Goal: Task Accomplishment & Management: Manage account settings

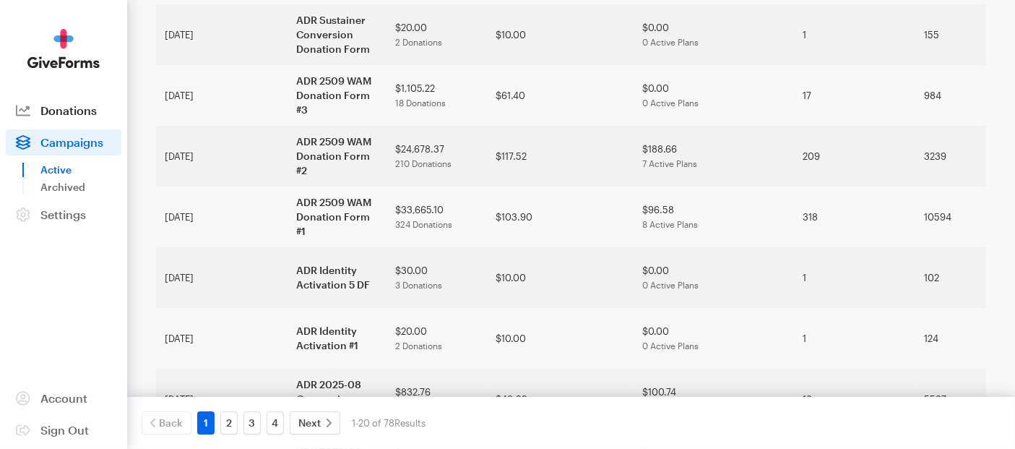
click at [71, 114] on span "Donations" at bounding box center [68, 110] width 56 height 14
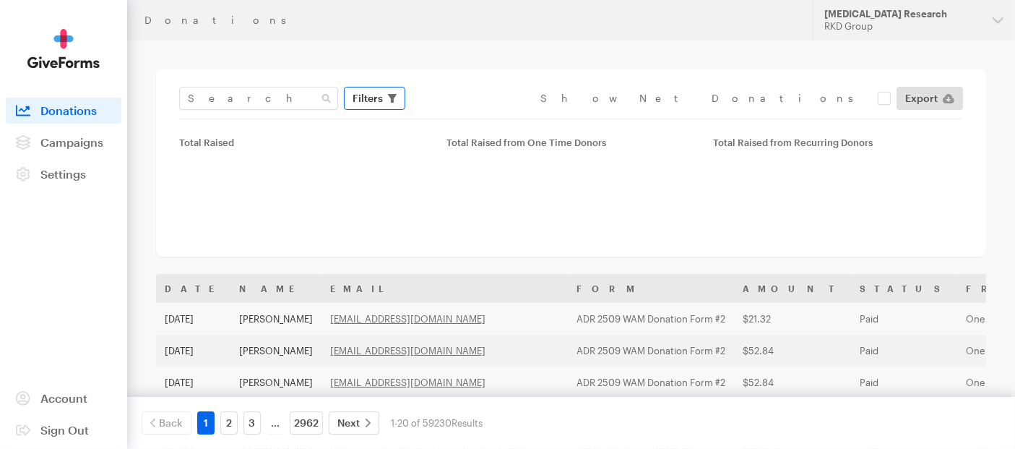
click at [371, 97] on span "Filters" at bounding box center [367, 98] width 30 height 17
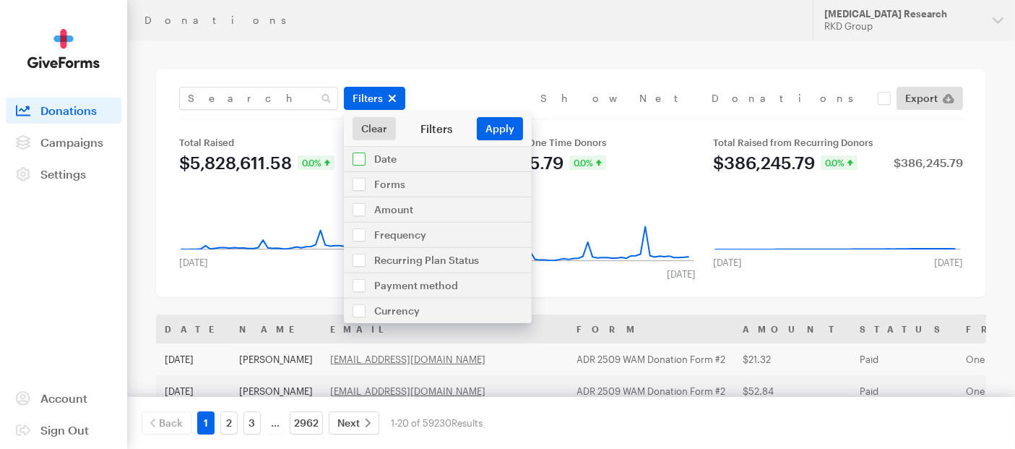
click at [371, 157] on input "checkbox" at bounding box center [438, 159] width 188 height 25
checkbox input "true"
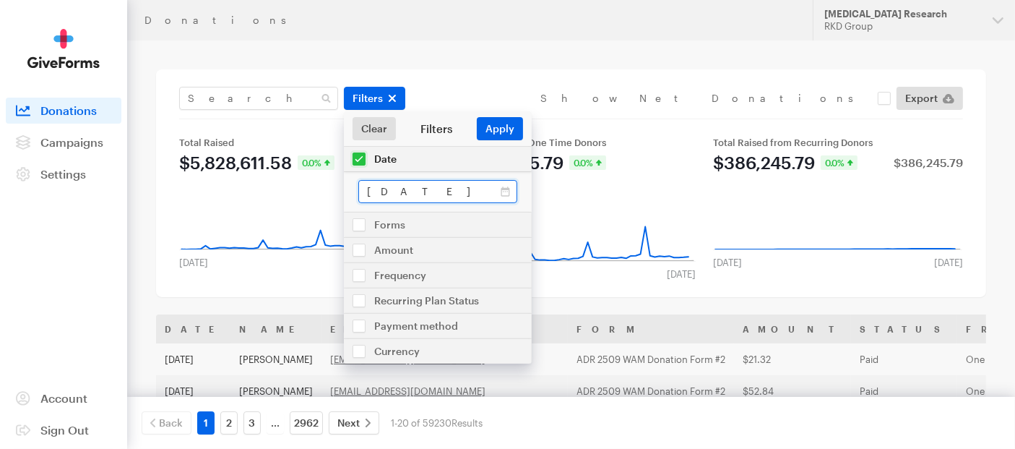
click at [469, 196] on input "[DATE] - [DATE]" at bounding box center [437, 191] width 159 height 23
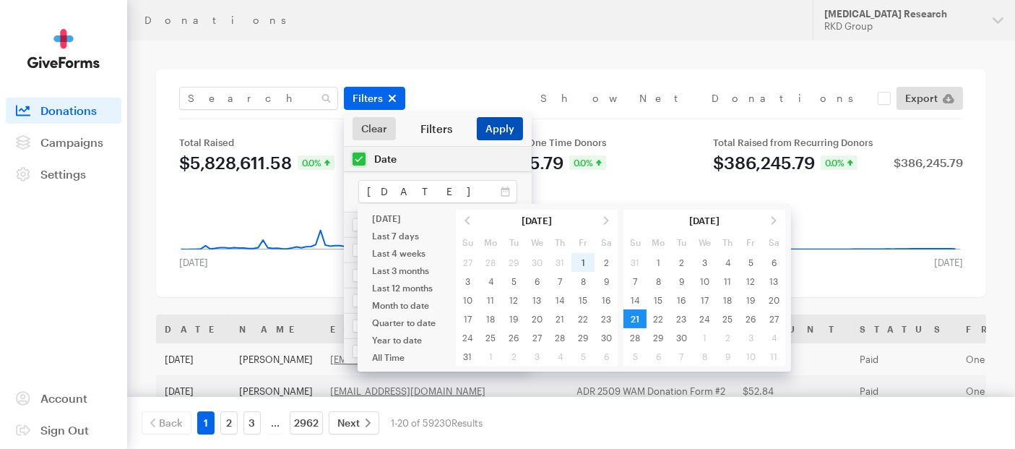
click at [510, 129] on button "Apply" at bounding box center [500, 128] width 46 height 23
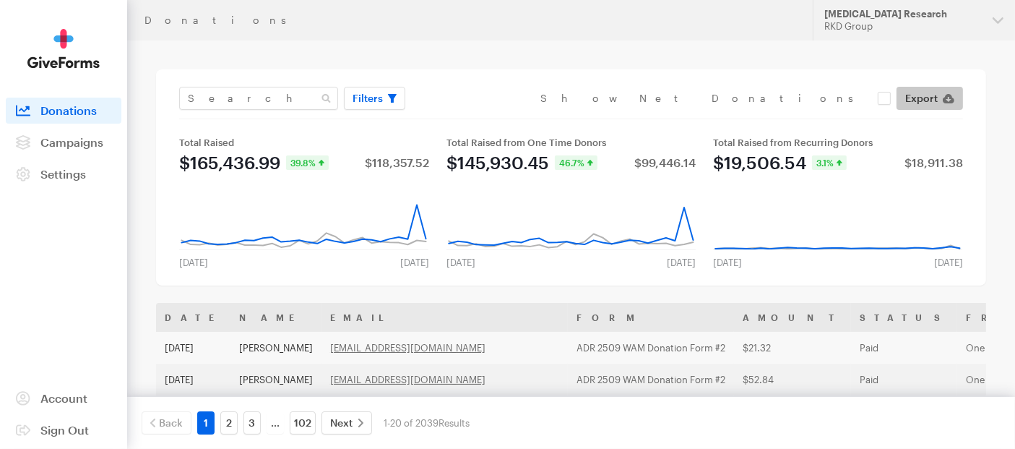
click at [943, 99] on icon at bounding box center [949, 98] width 12 height 9
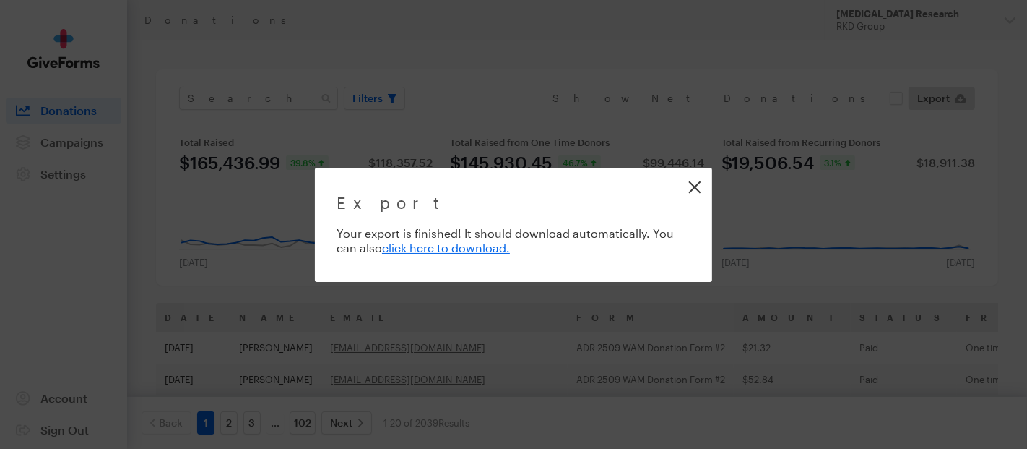
click at [690, 189] on link "Close" at bounding box center [694, 186] width 33 height 33
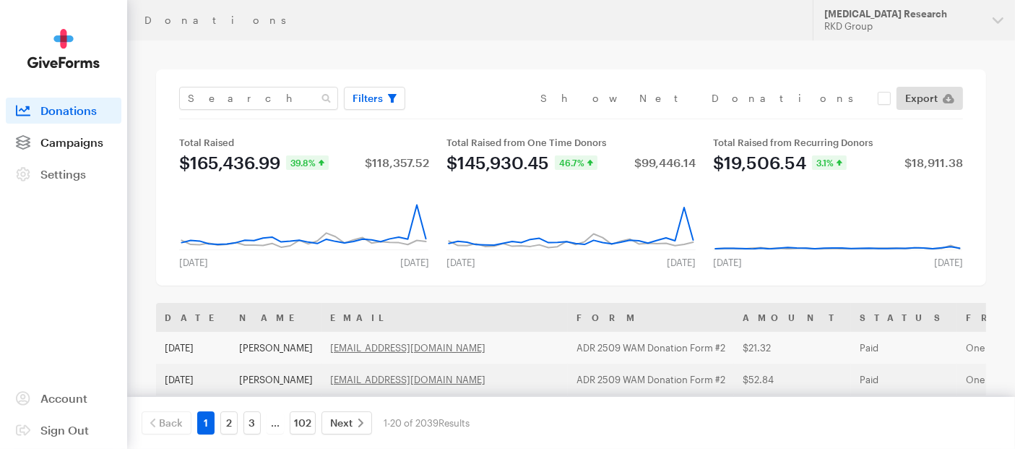
click at [58, 146] on span "Campaigns" at bounding box center [71, 142] width 63 height 14
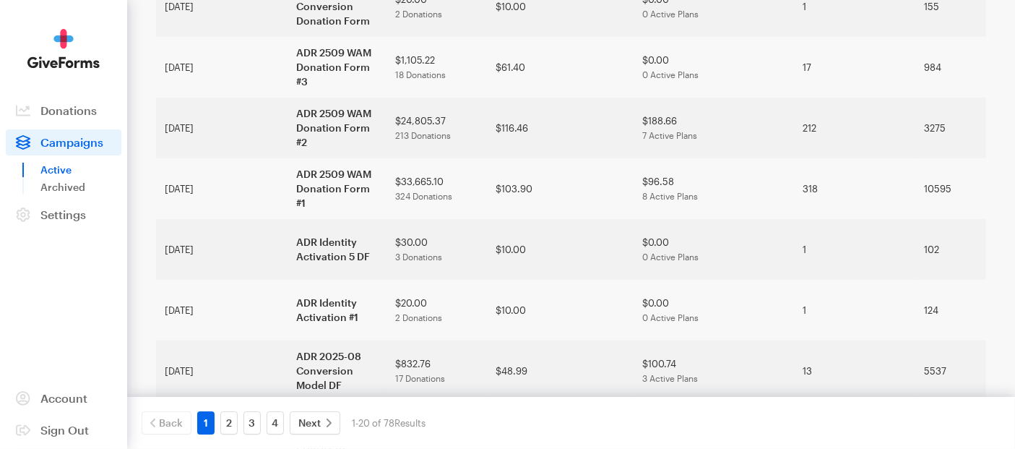
scroll to position [481, 0]
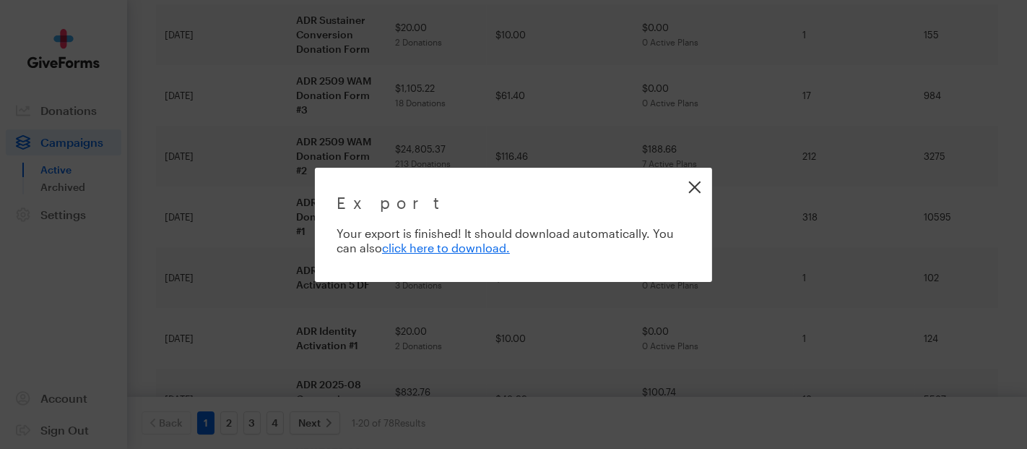
click at [697, 189] on link "Close" at bounding box center [694, 186] width 33 height 33
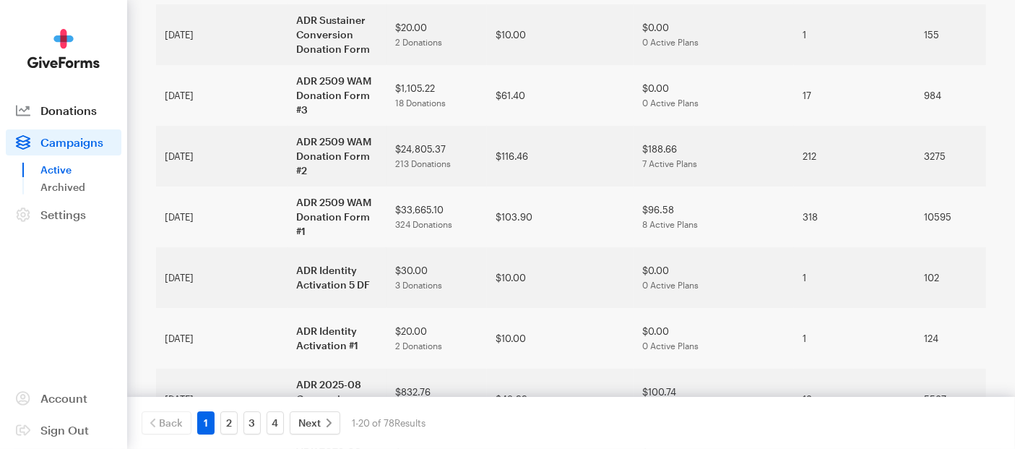
click at [63, 110] on span "Donations" at bounding box center [68, 110] width 56 height 14
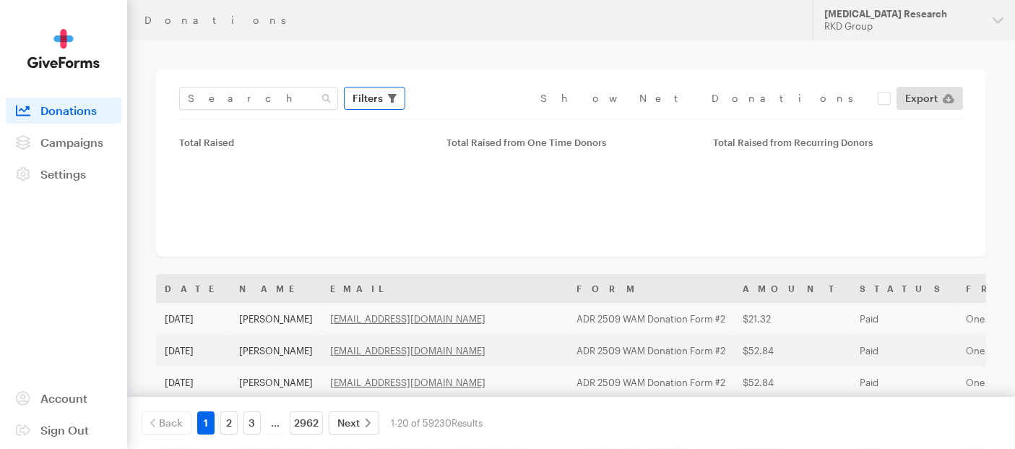
click at [375, 94] on span "Filters" at bounding box center [367, 98] width 30 height 17
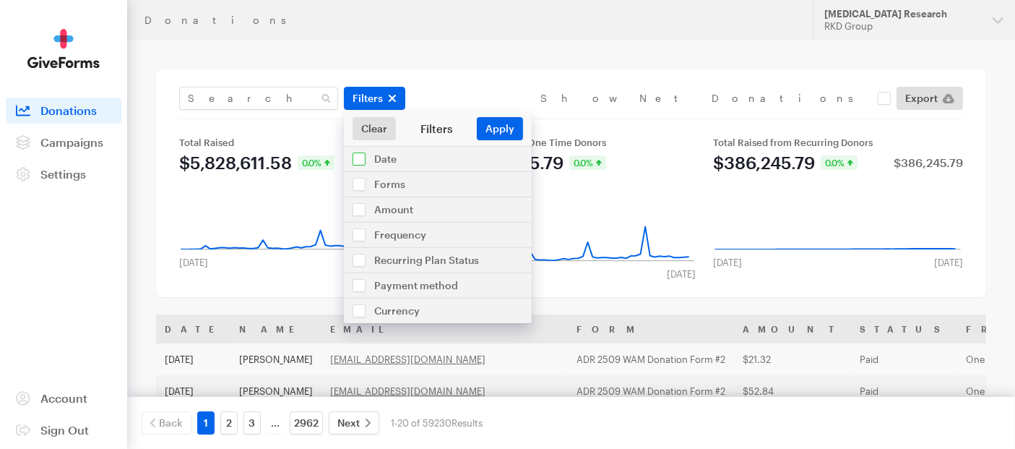
click at [361, 163] on input "checkbox" at bounding box center [438, 159] width 188 height 25
checkbox input "true"
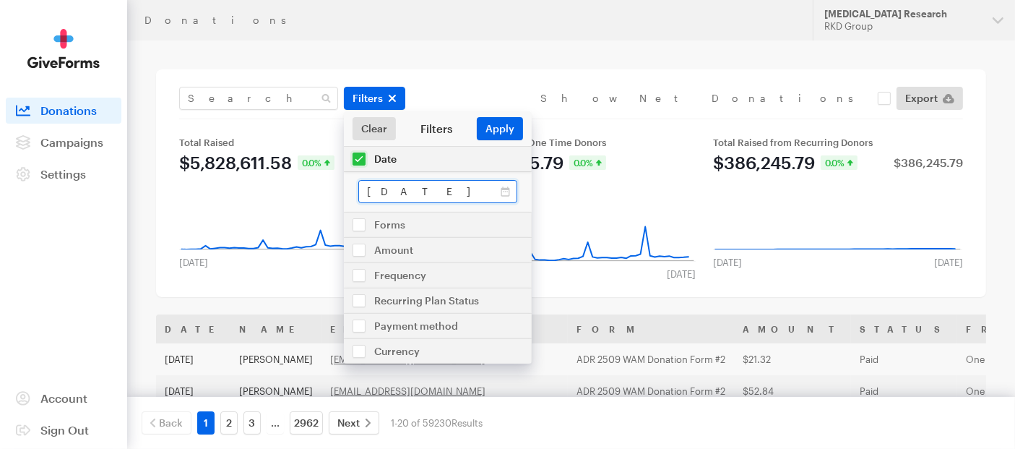
click at [404, 189] on input "[DATE] - [DATE]" at bounding box center [437, 191] width 159 height 23
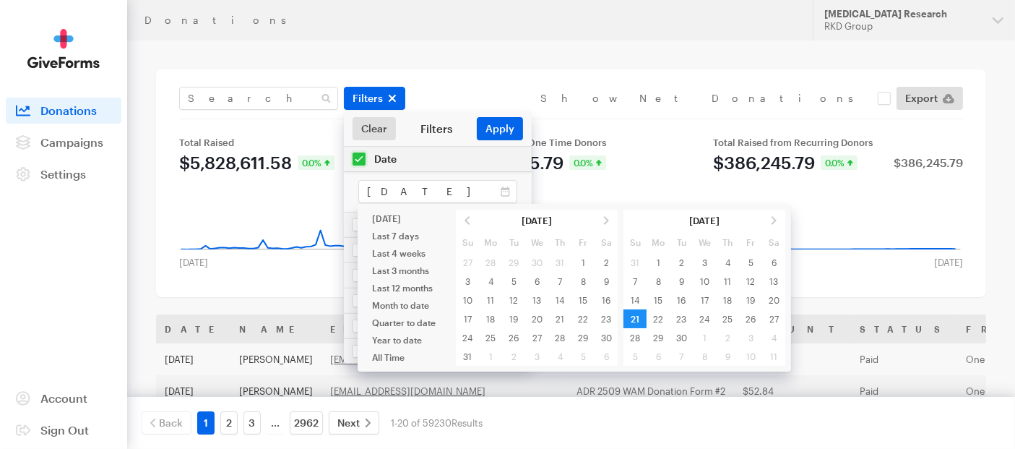
type input "[DATE] - [DATE]"
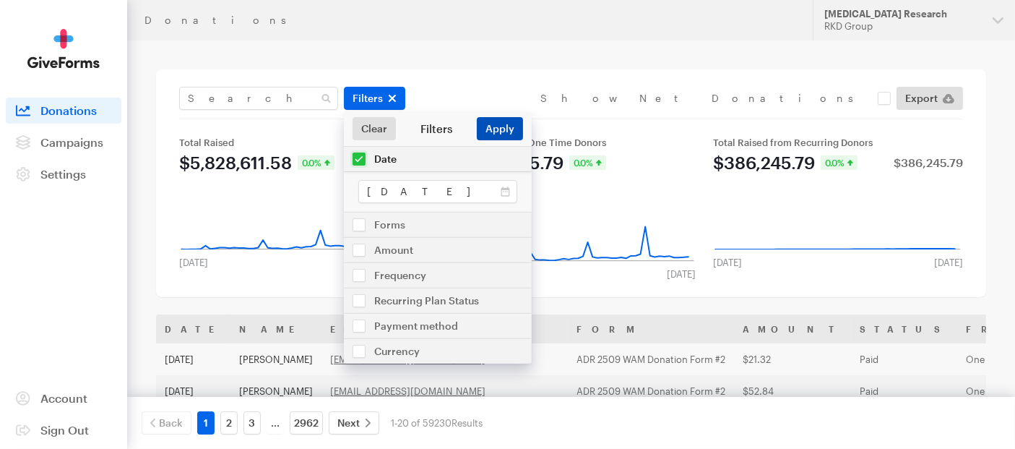
click at [502, 121] on button "Apply" at bounding box center [500, 128] width 46 height 23
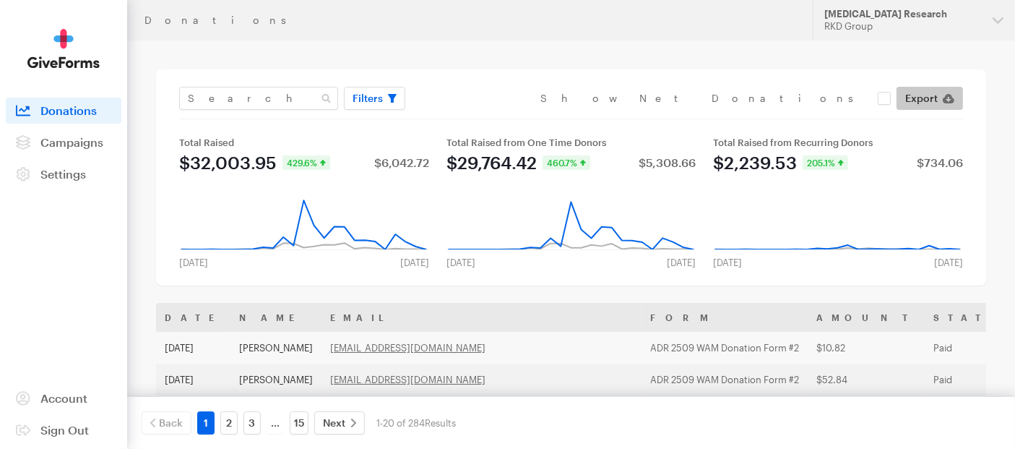
click at [919, 96] on span "Export" at bounding box center [921, 98] width 33 height 17
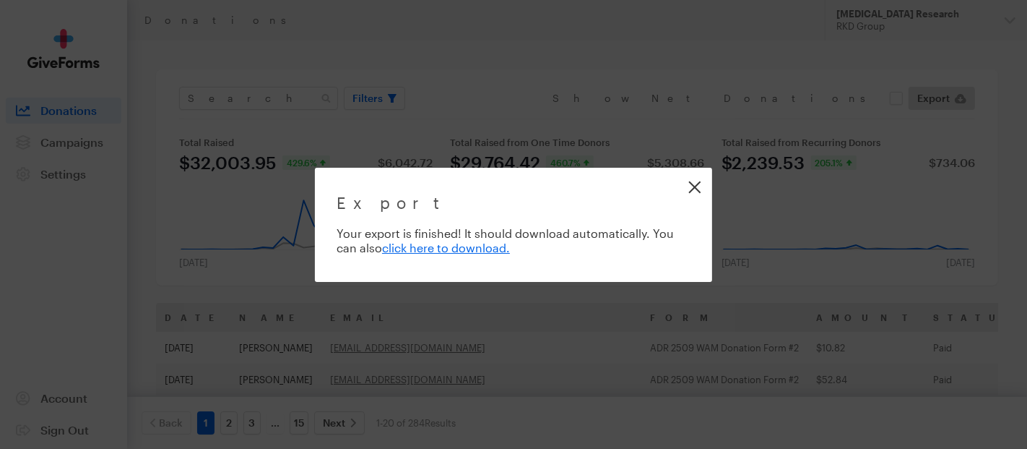
click at [688, 189] on link "Close" at bounding box center [694, 186] width 33 height 33
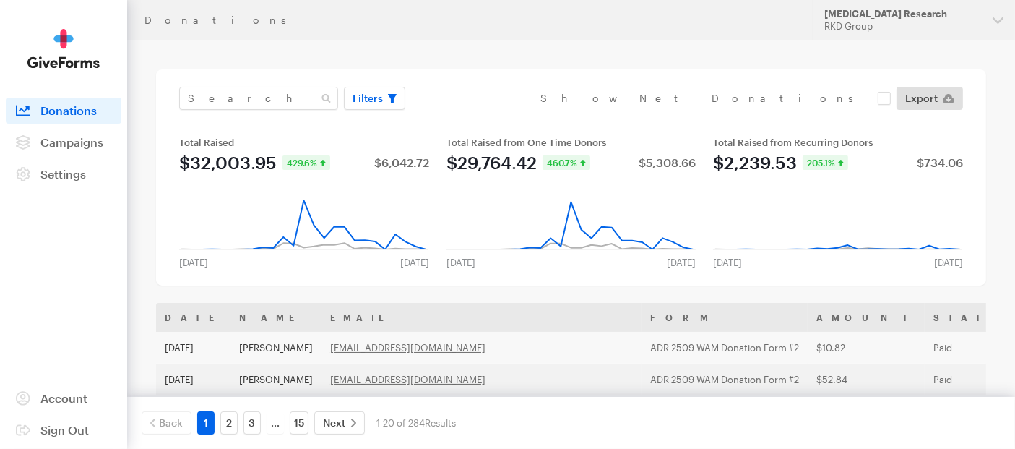
click at [571, 25] on div "Donations" at bounding box center [469, 20] width 651 height 12
click at [371, 103] on span "Filters" at bounding box center [367, 98] width 30 height 17
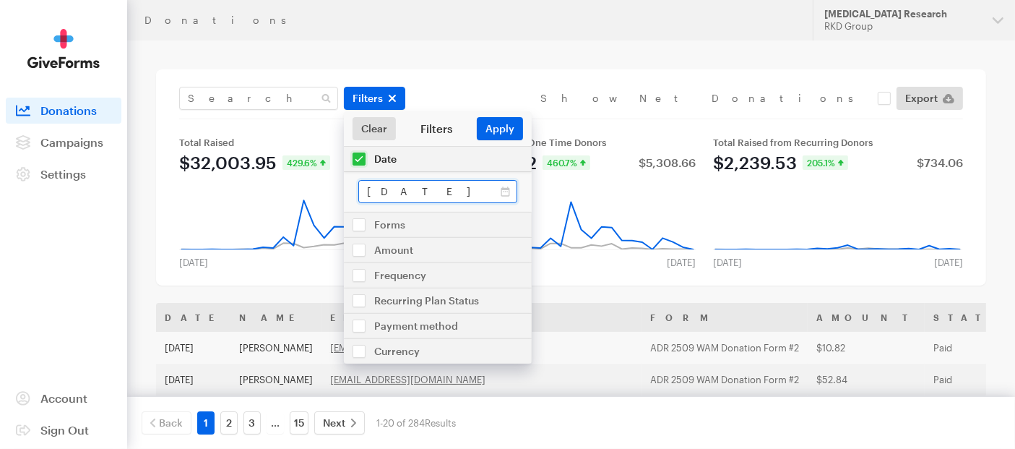
click at [389, 192] on input "Sep 21, 2025 - Sep 21, 2025" at bounding box center [437, 191] width 159 height 23
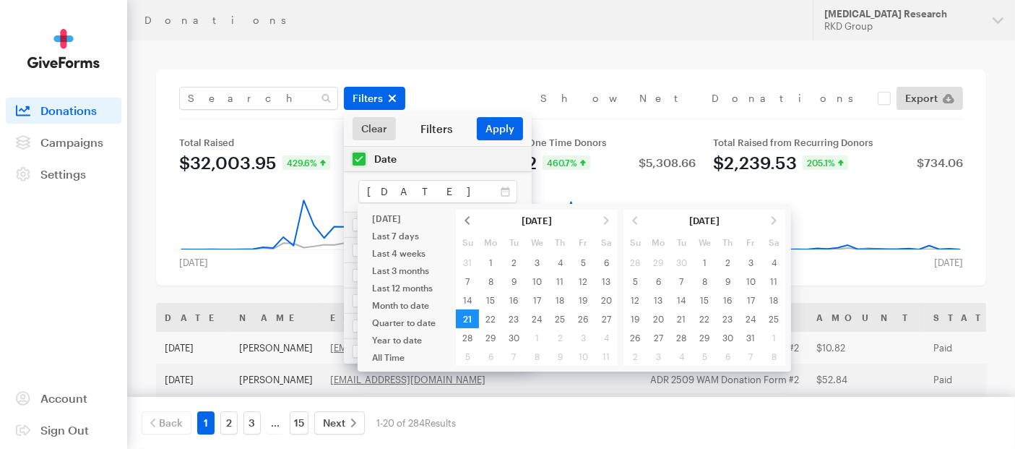
click at [466, 217] on span at bounding box center [467, 220] width 23 height 19
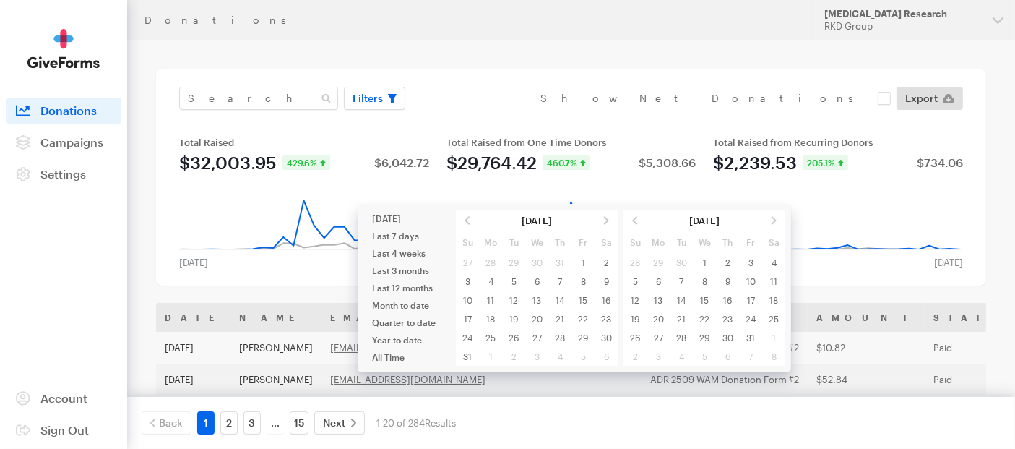
click at [466, 217] on span at bounding box center [467, 220] width 23 height 19
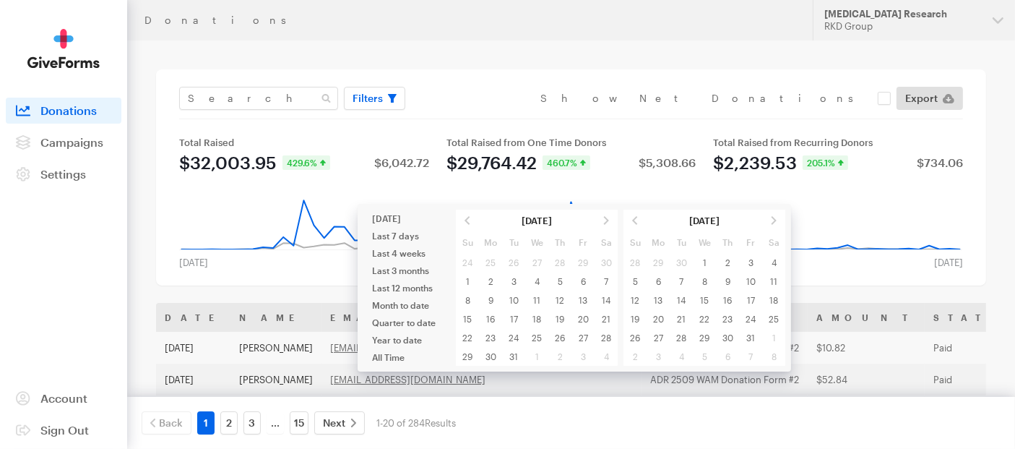
click at [466, 217] on span at bounding box center [467, 220] width 23 height 19
type input "[DATE] - [DATE]"
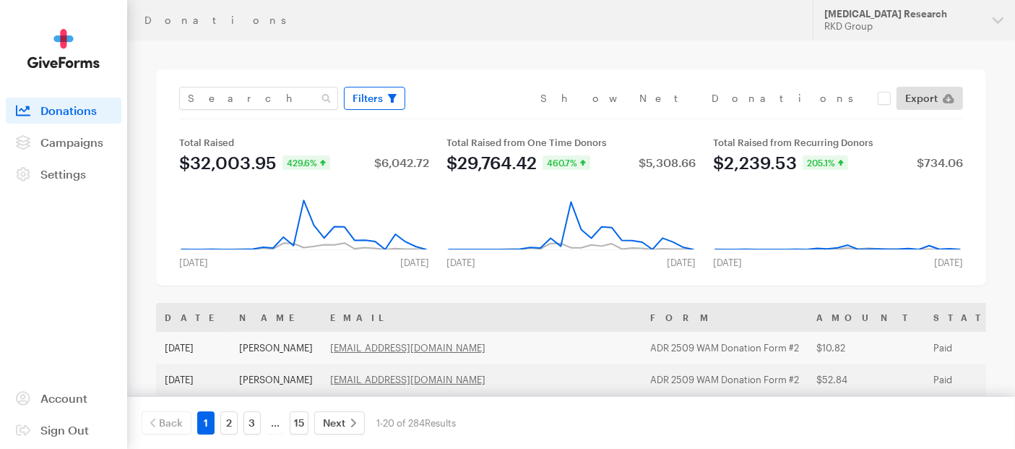
click at [381, 97] on button "Filters" at bounding box center [374, 98] width 61 height 23
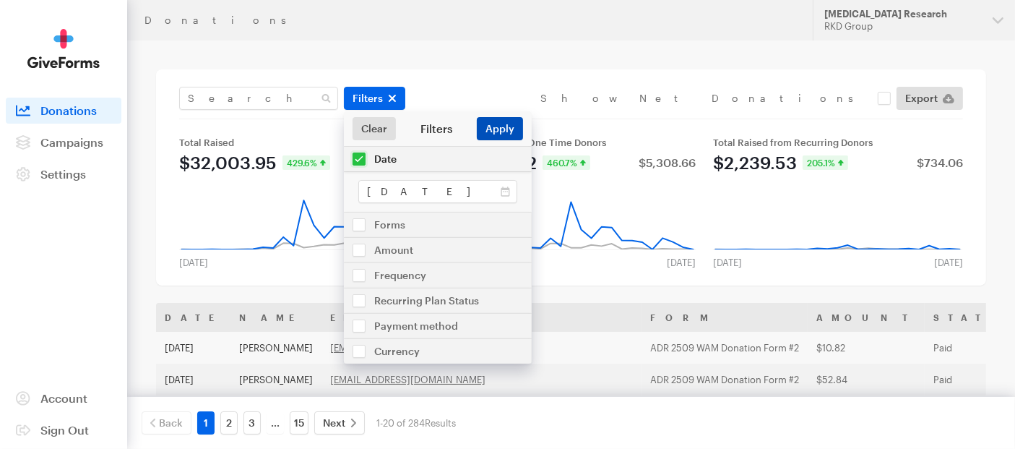
click at [501, 123] on button "Apply" at bounding box center [500, 128] width 46 height 23
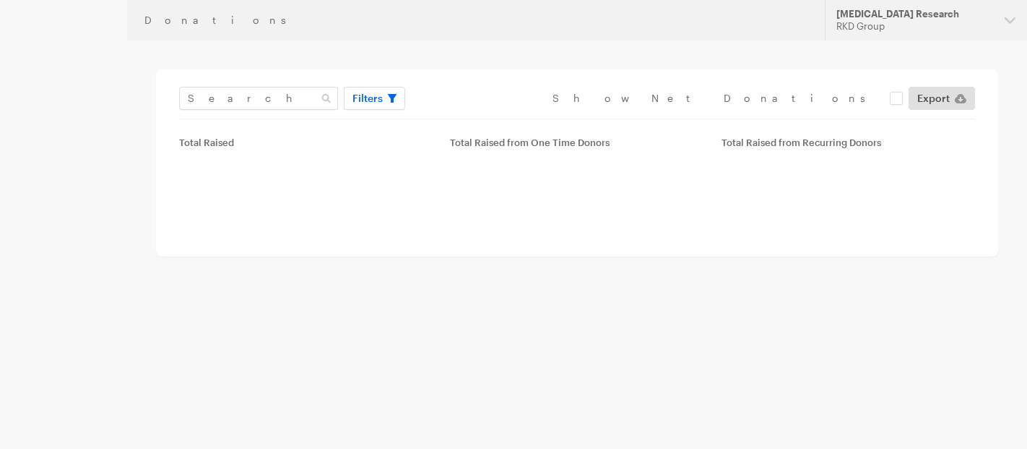
type input "[DATE] - [DATE]"
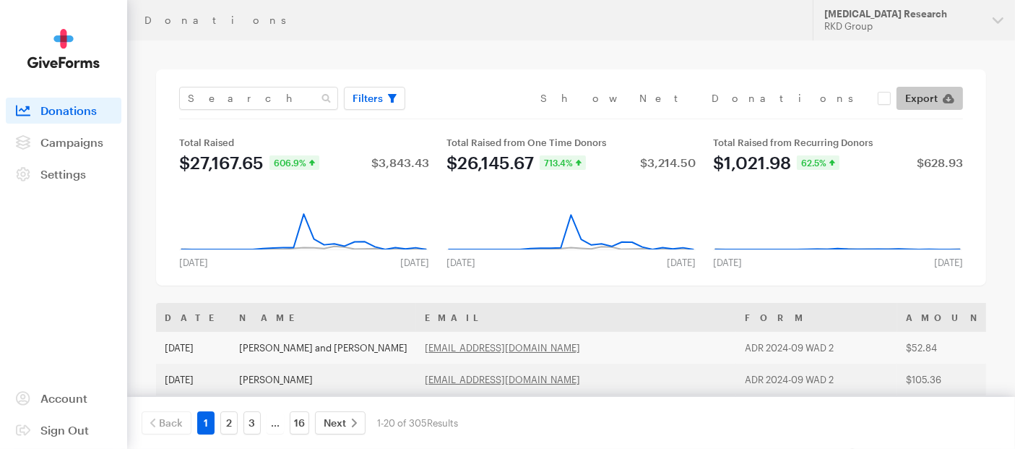
click at [920, 95] on span "Export" at bounding box center [921, 98] width 33 height 17
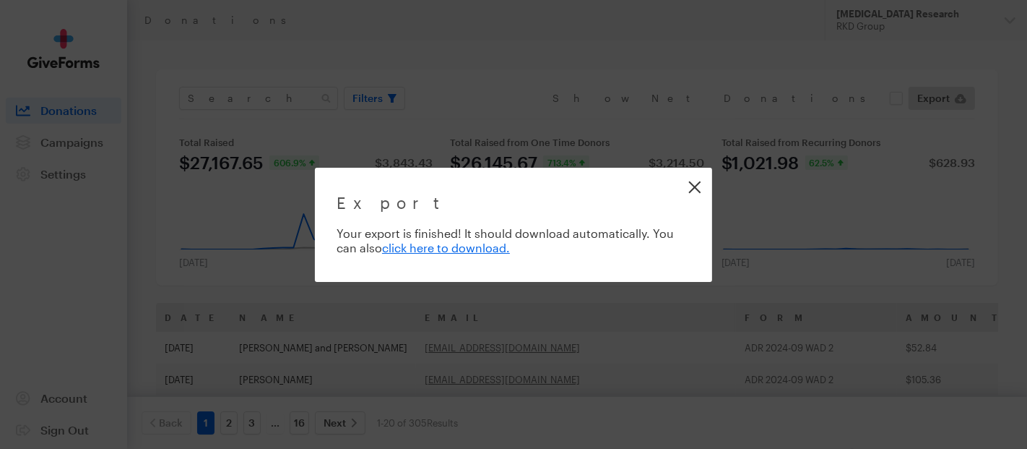
click at [695, 189] on link "Close" at bounding box center [694, 186] width 33 height 33
